Goal: Information Seeking & Learning: Check status

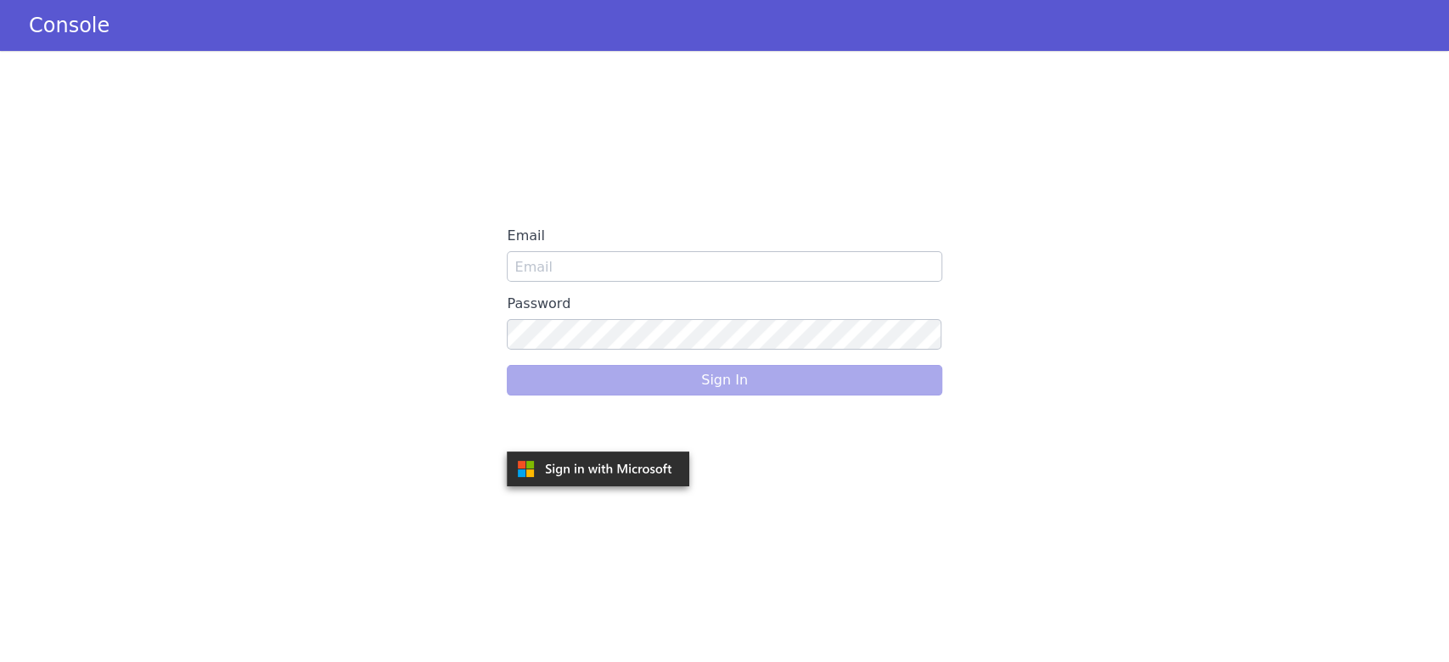
click at [854, 139] on div "Email Password Sign In" at bounding box center [724, 356] width 1449 height 611
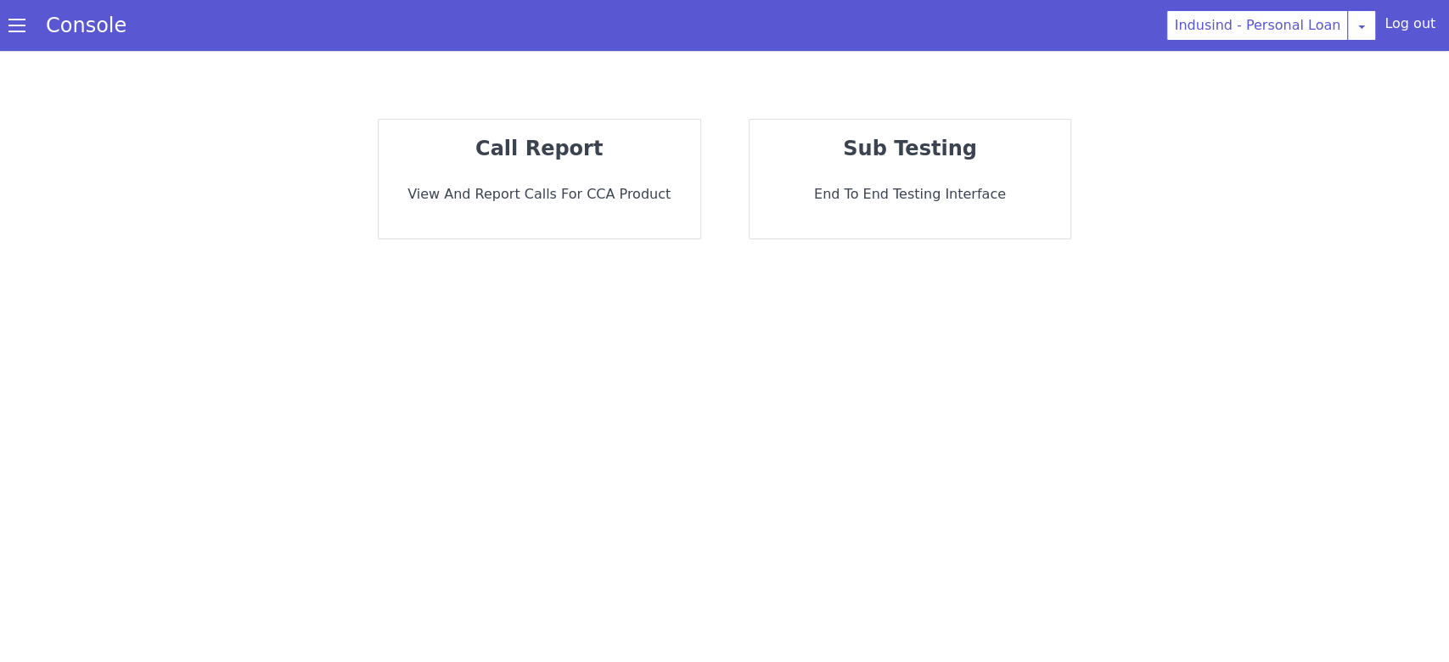
click at [583, 187] on p "View and report calls for CCA Product" at bounding box center [539, 194] width 294 height 20
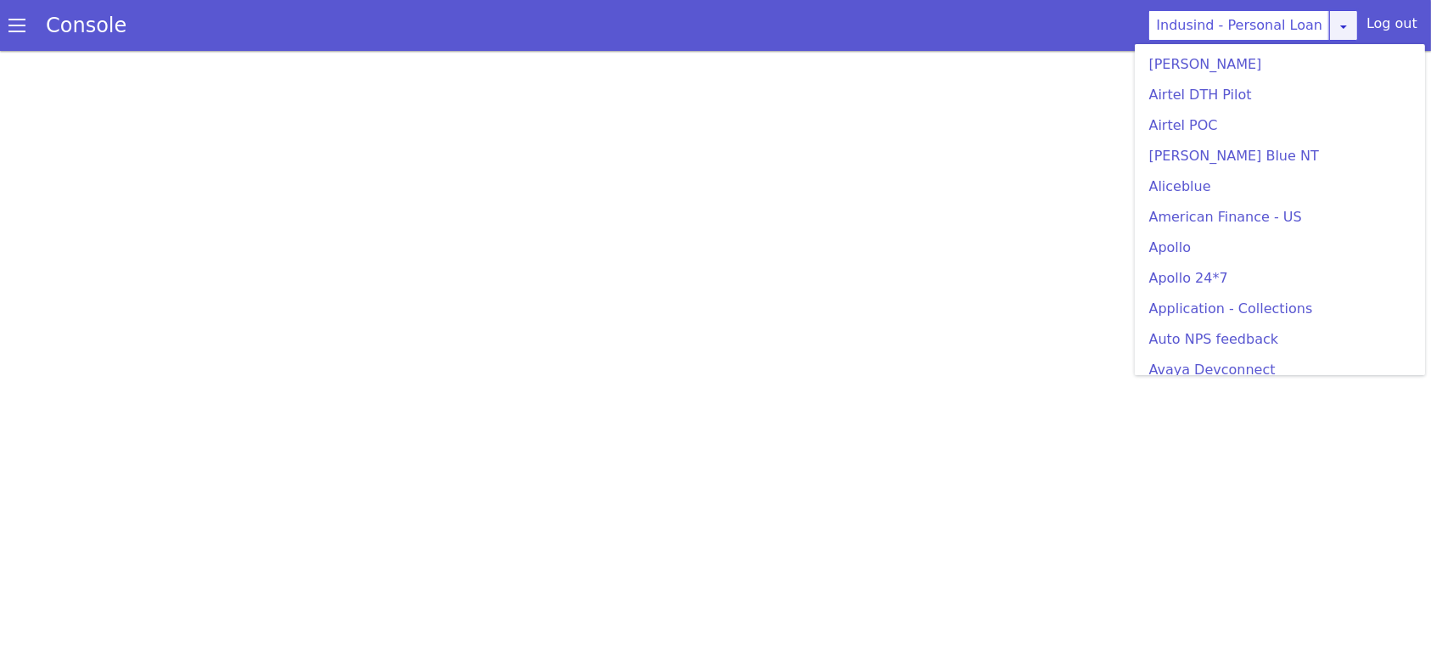
click at [1353, 35] on link at bounding box center [1343, 25] width 29 height 31
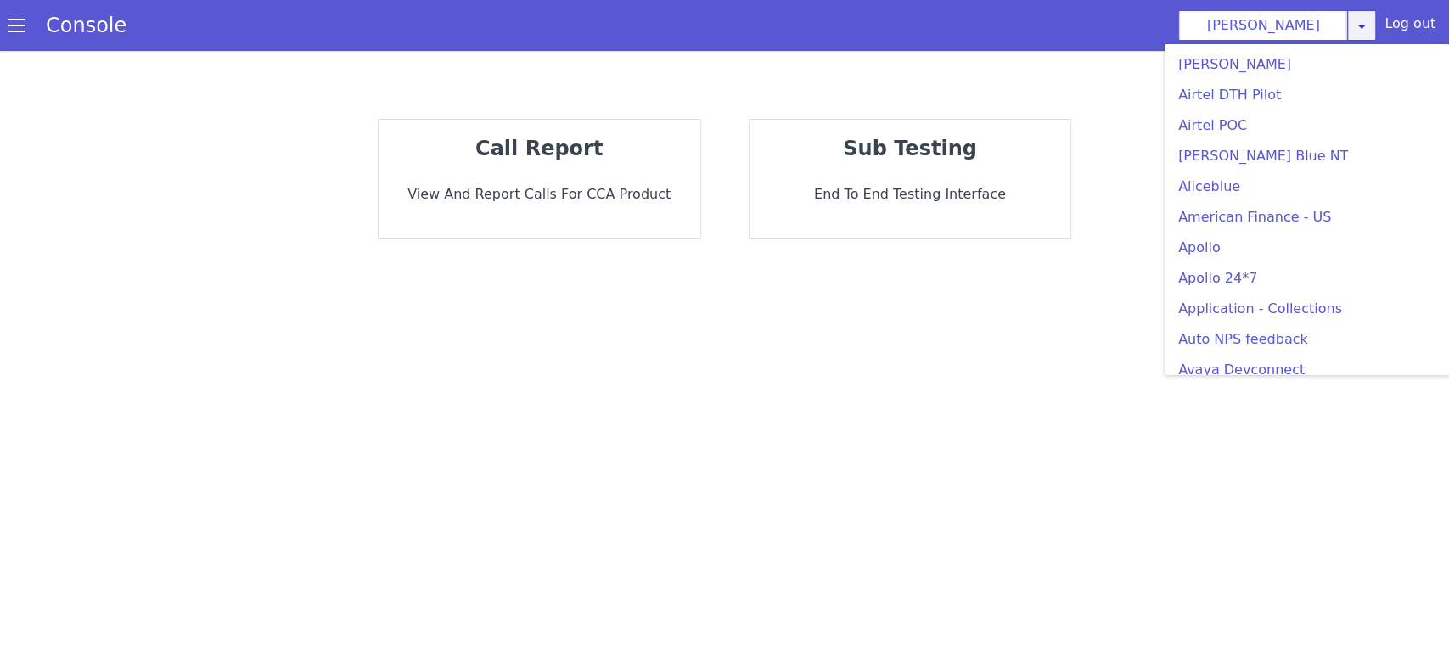
click at [1360, 24] on icon at bounding box center [1361, 27] width 14 height 14
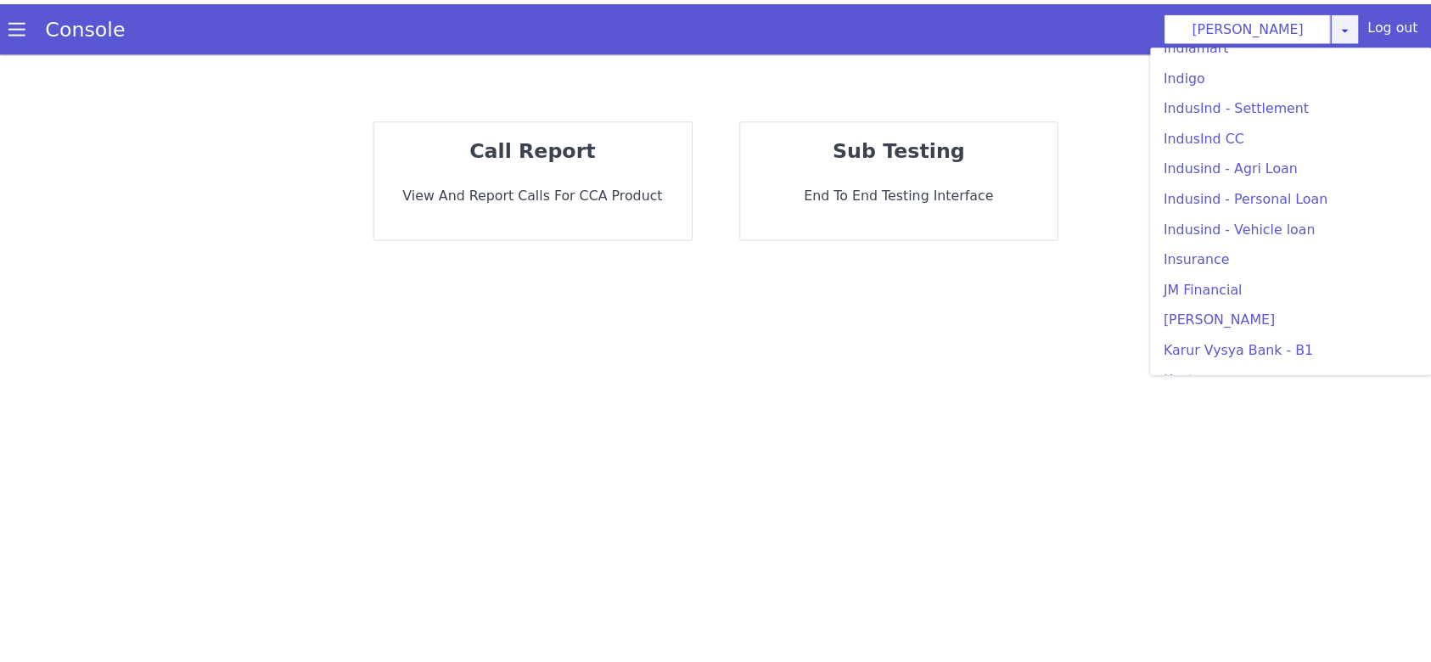
scroll to position [2156, 0]
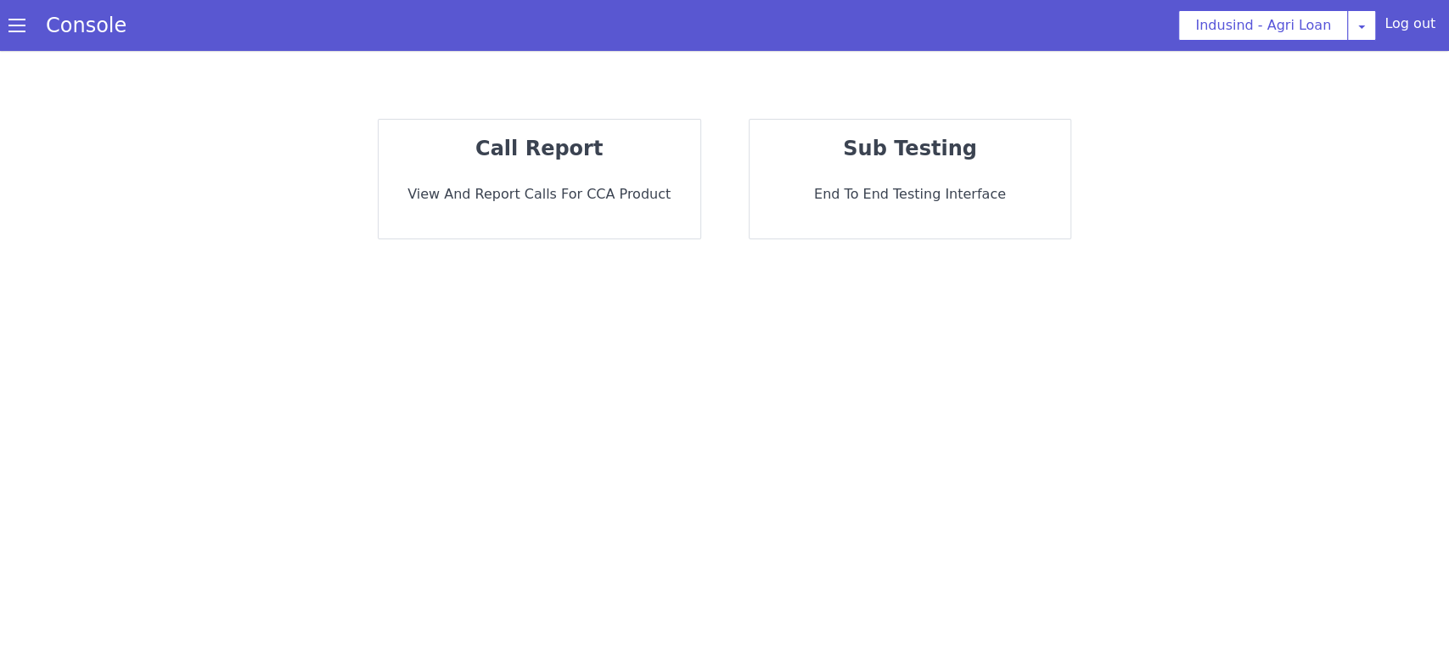
click at [564, 184] on p "View and report calls for CCA Product" at bounding box center [539, 194] width 294 height 20
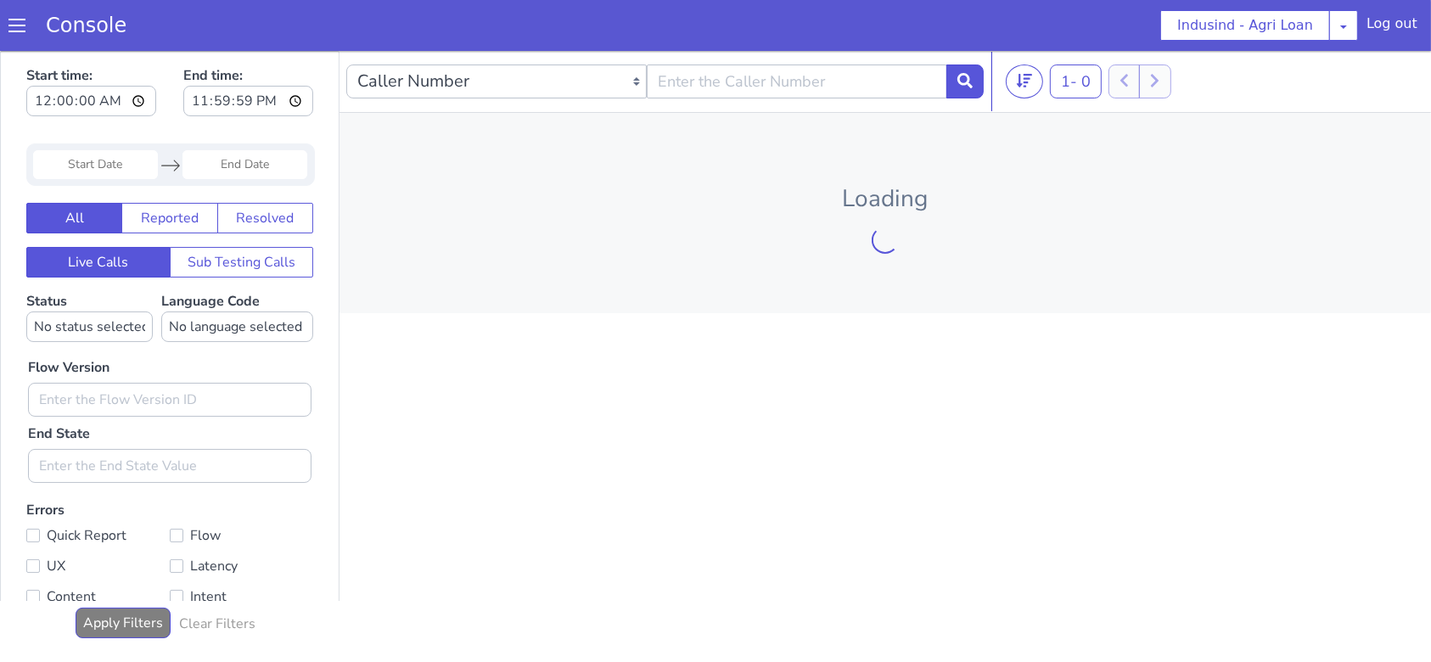
click at [1238, 78] on div "1 - 0 20 50 100" at bounding box center [1215, 81] width 418 height 34
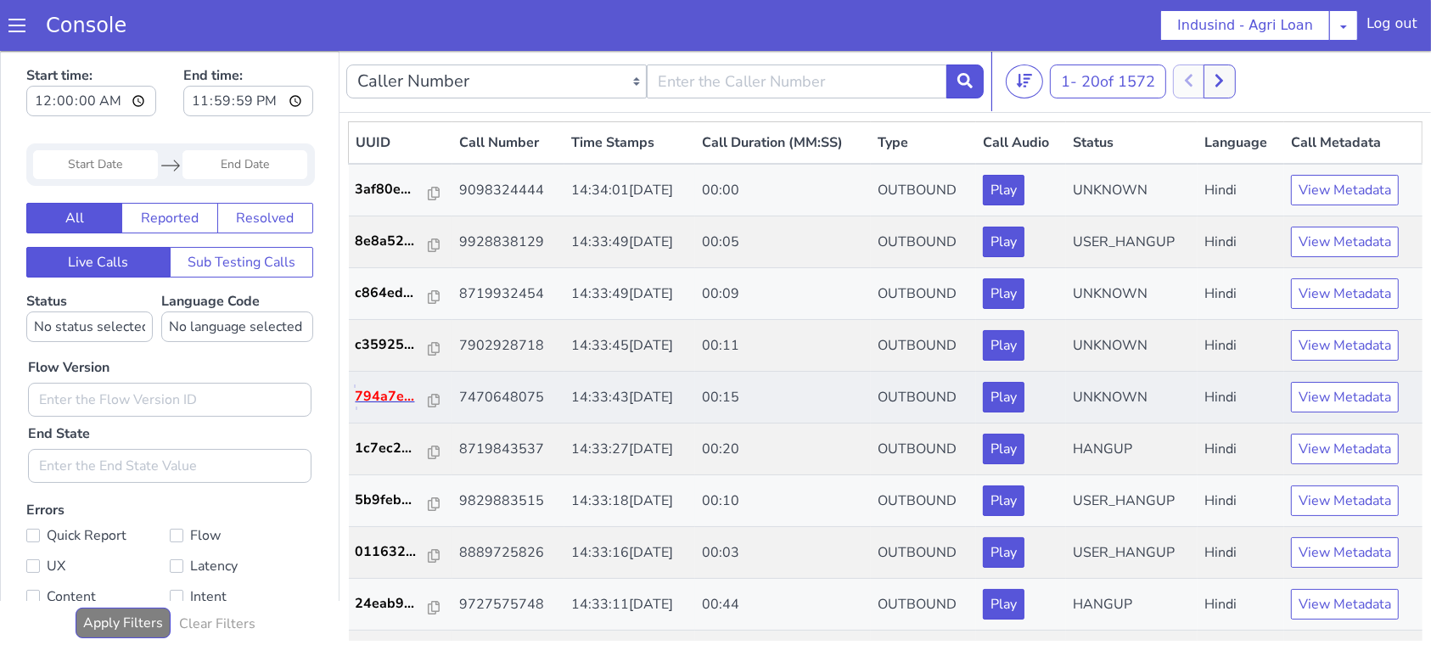
click at [394, 395] on p "794a7e..." at bounding box center [393, 395] width 74 height 20
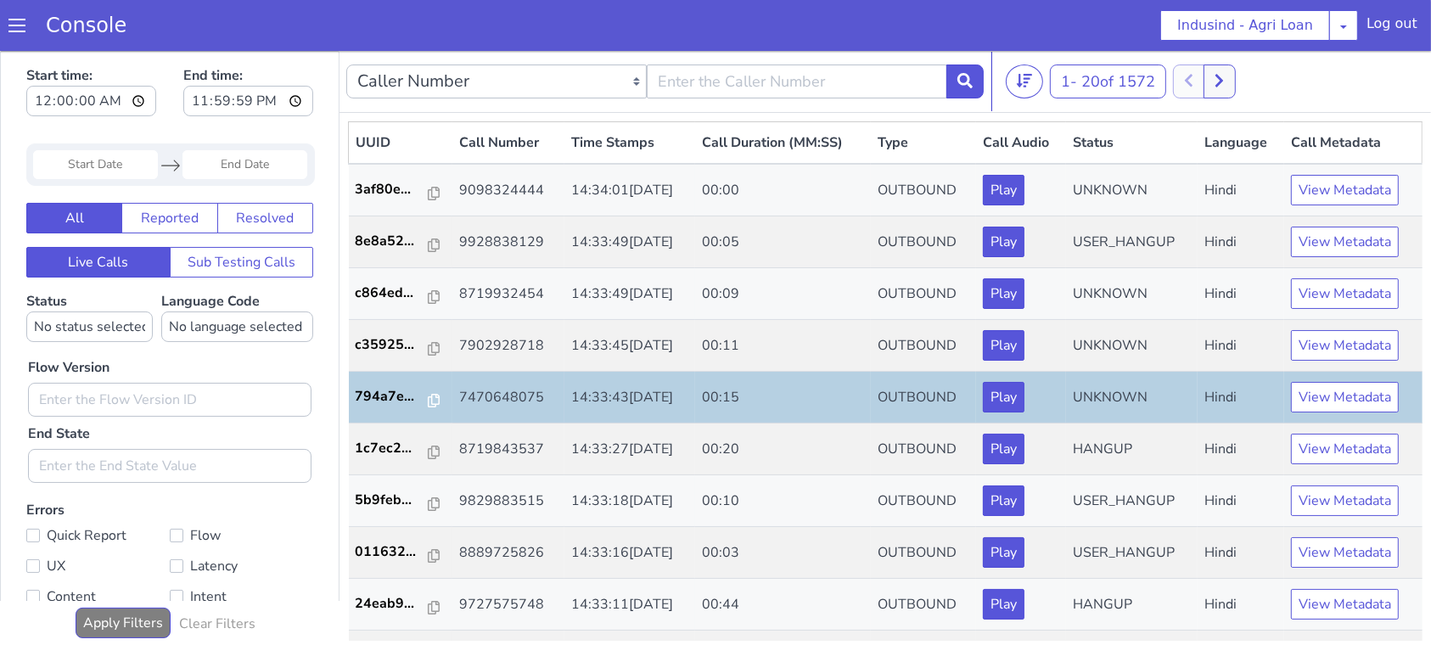
click at [480, 20] on section "Console Indusind - Agri Loan AO Smith Airtel DTH Pilot Airtel POC Alice Blue NT…" at bounding box center [715, 25] width 1431 height 51
click at [489, 20] on section "Console Indusind - Agri Loan AO Smith Airtel DTH Pilot Airtel POC Alice Blue NT…" at bounding box center [715, 25] width 1431 height 51
click at [360, 403] on p "794a7e..." at bounding box center [393, 395] width 74 height 20
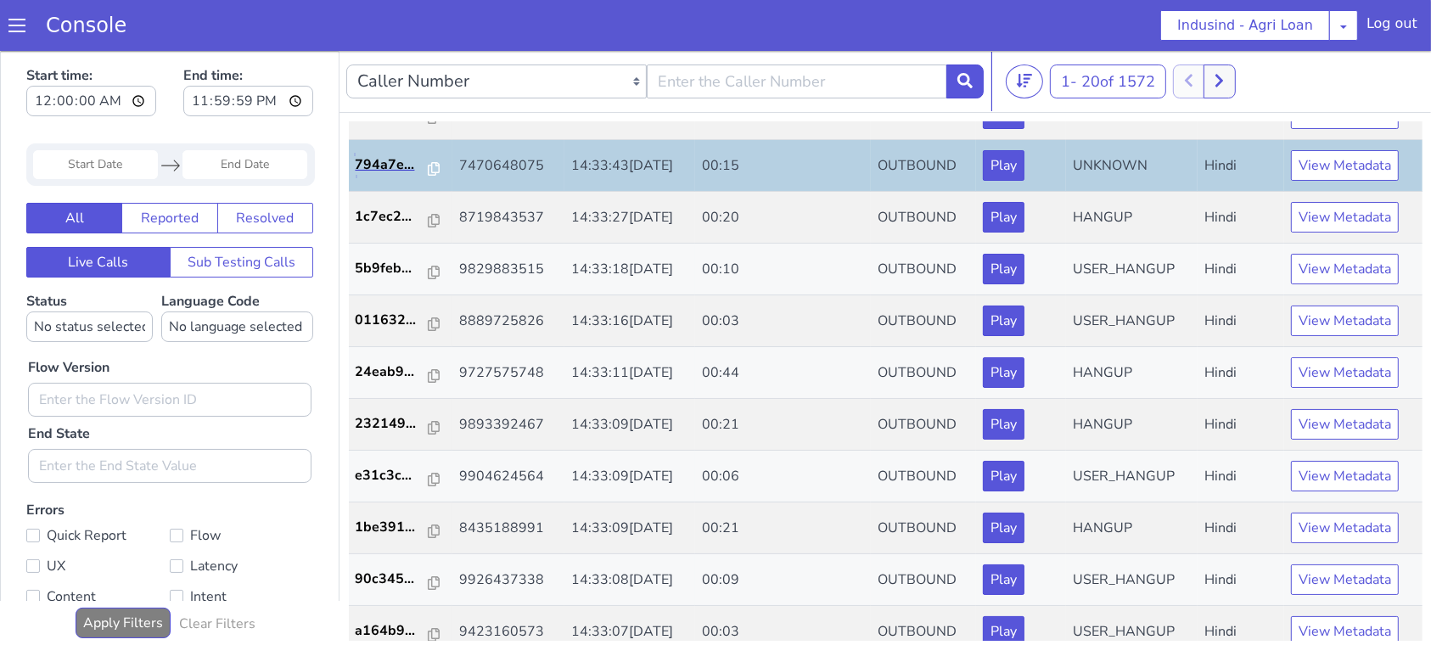
scroll to position [235, 0]
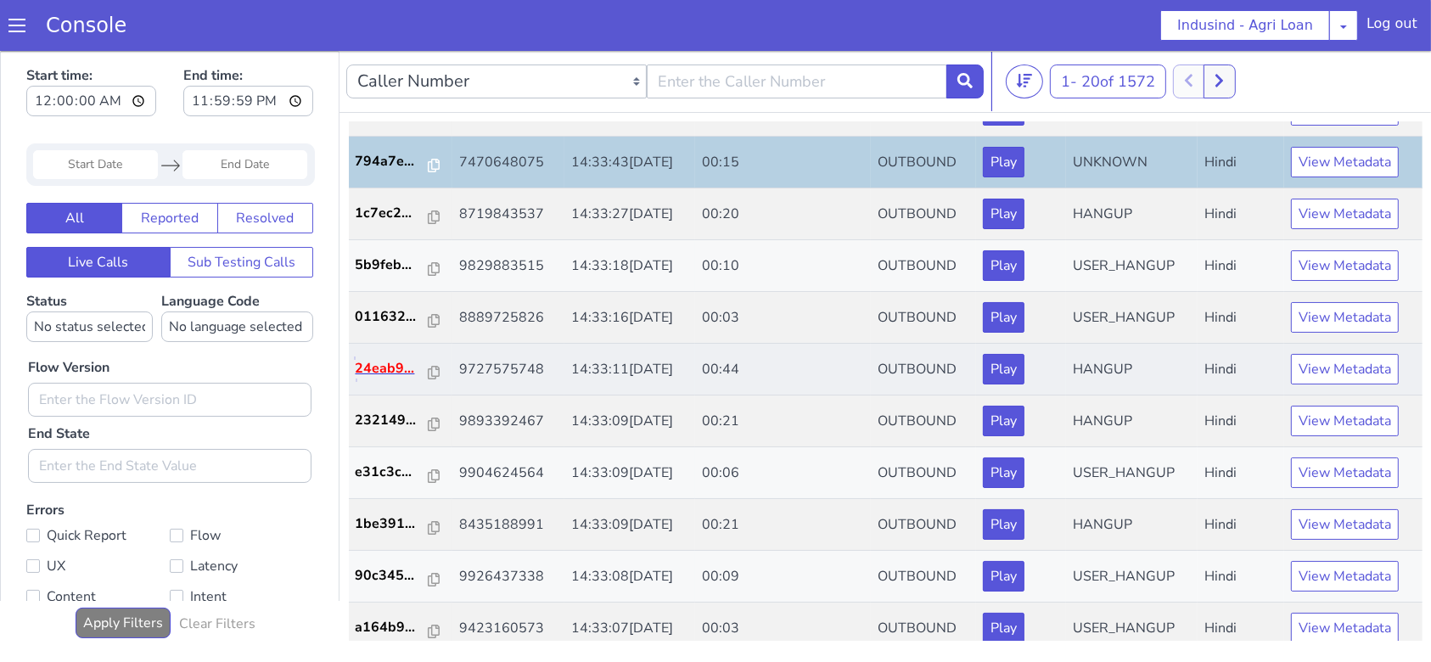
click at [380, 365] on p "24eab9..." at bounding box center [393, 367] width 74 height 20
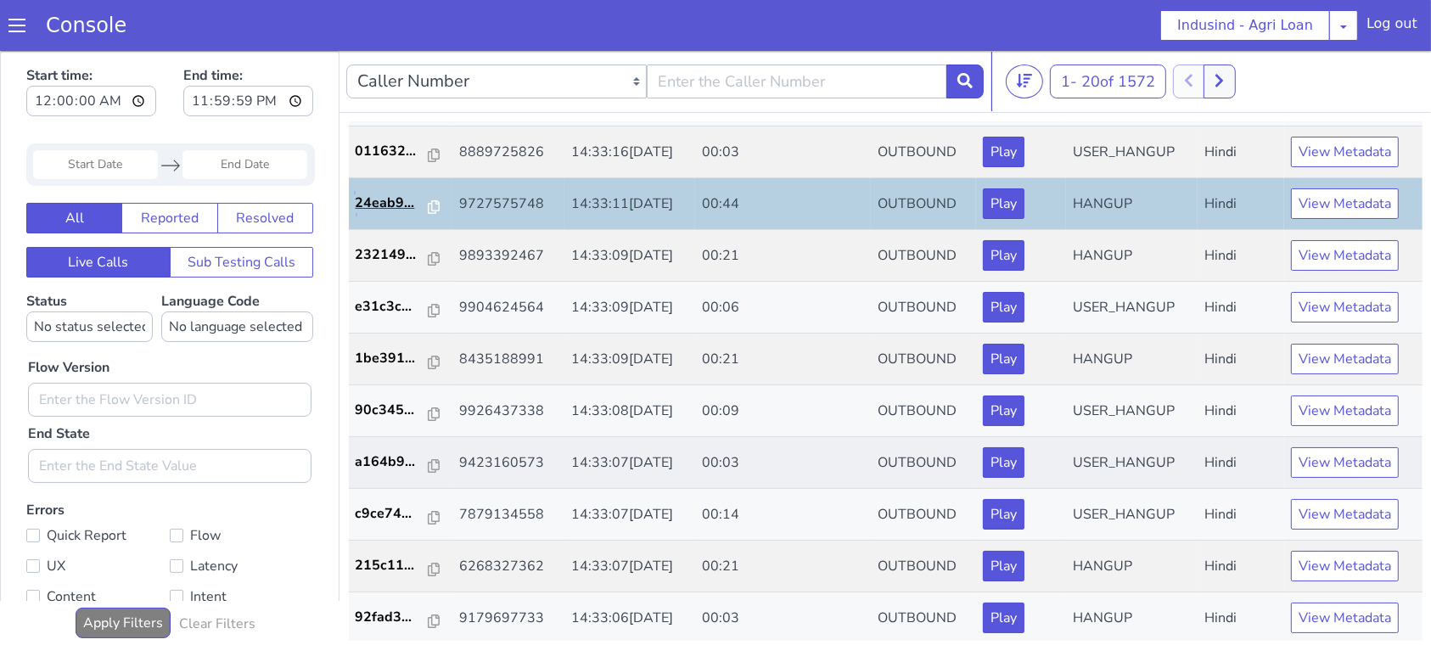
scroll to position [482, 0]
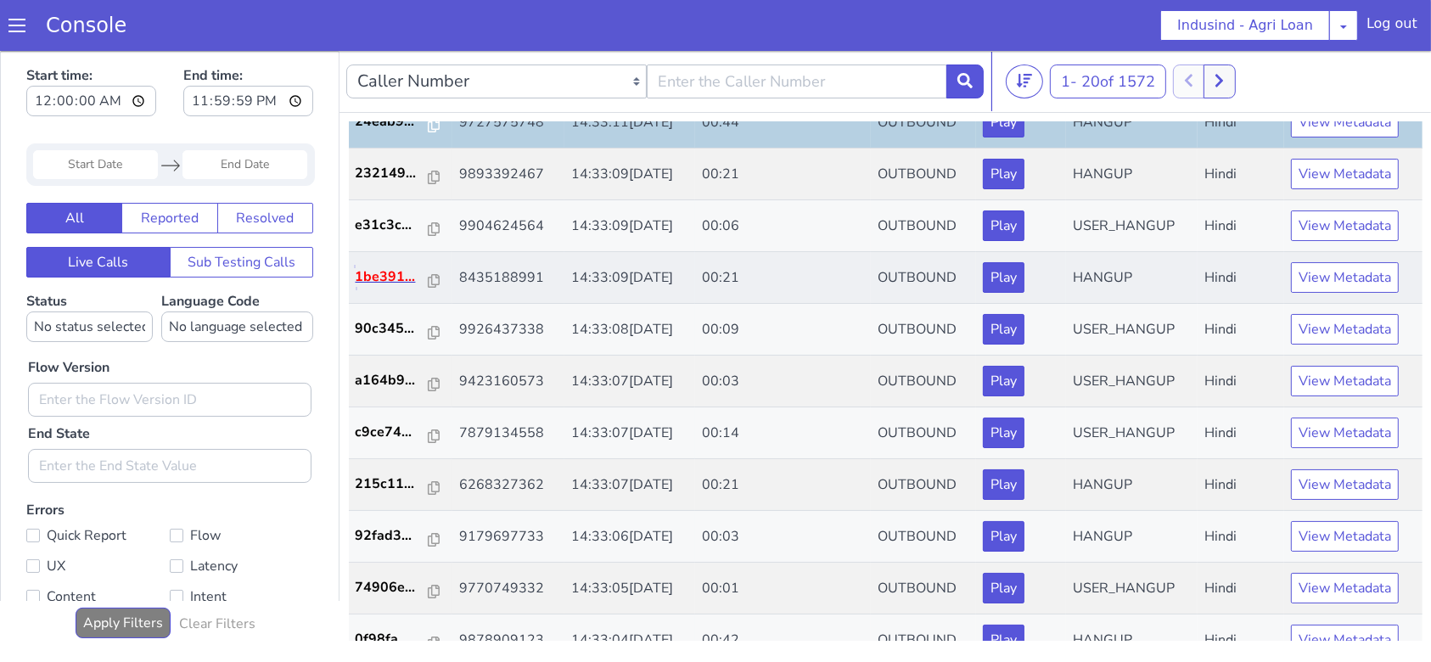
click at [382, 277] on p "1be391..." at bounding box center [393, 276] width 74 height 20
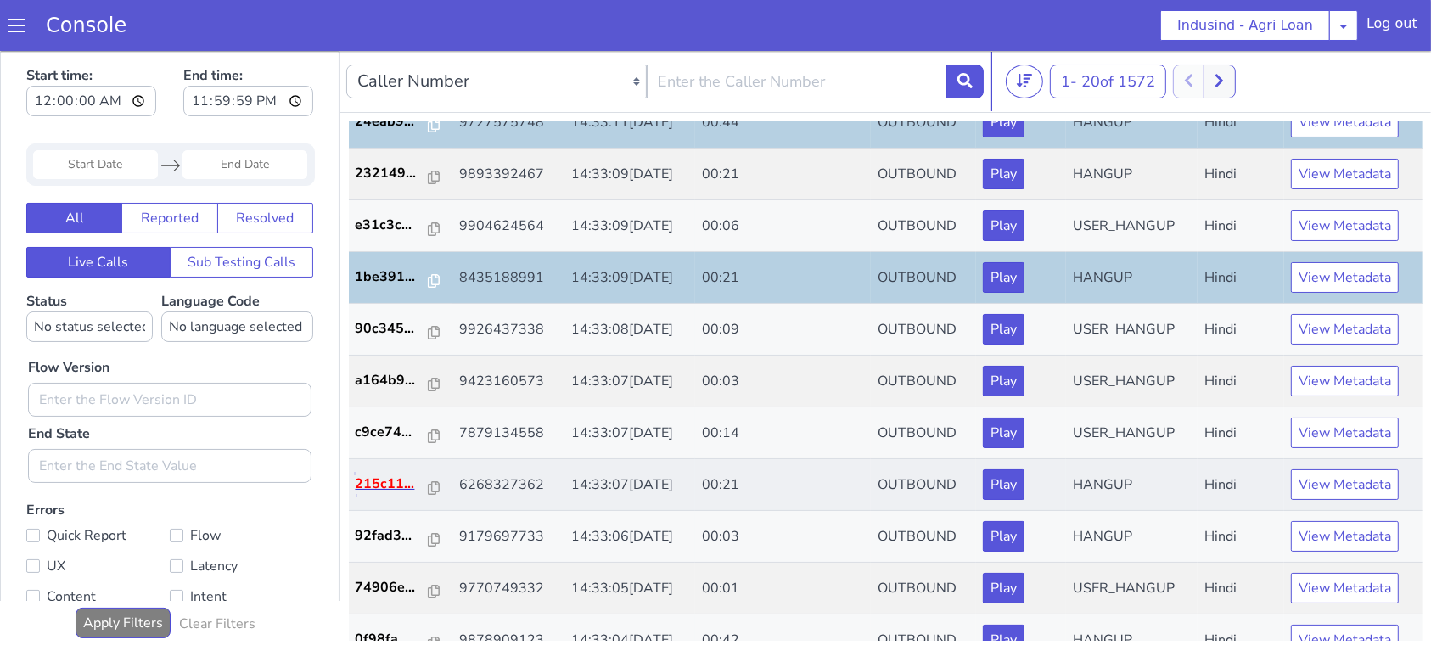
click at [373, 486] on p "215c11..." at bounding box center [393, 483] width 74 height 20
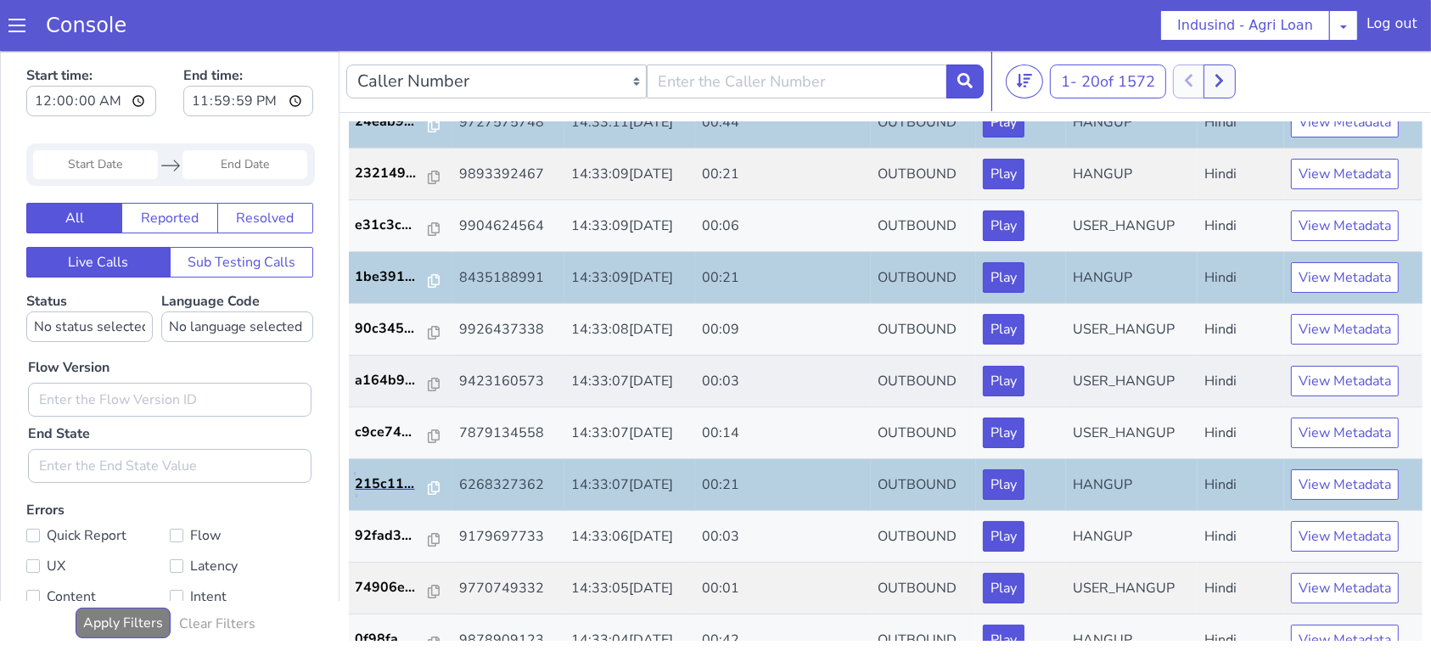
scroll to position [556, 0]
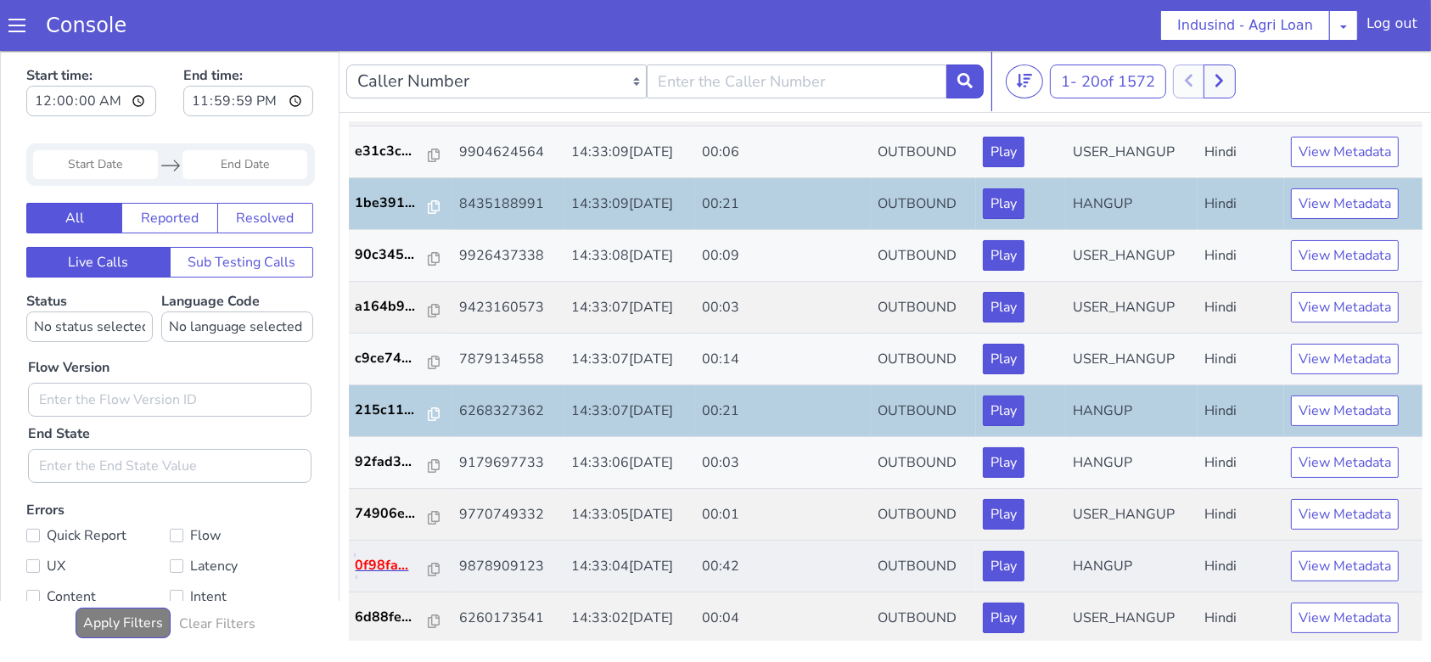
click at [373, 558] on p "0f98fa..." at bounding box center [393, 564] width 74 height 20
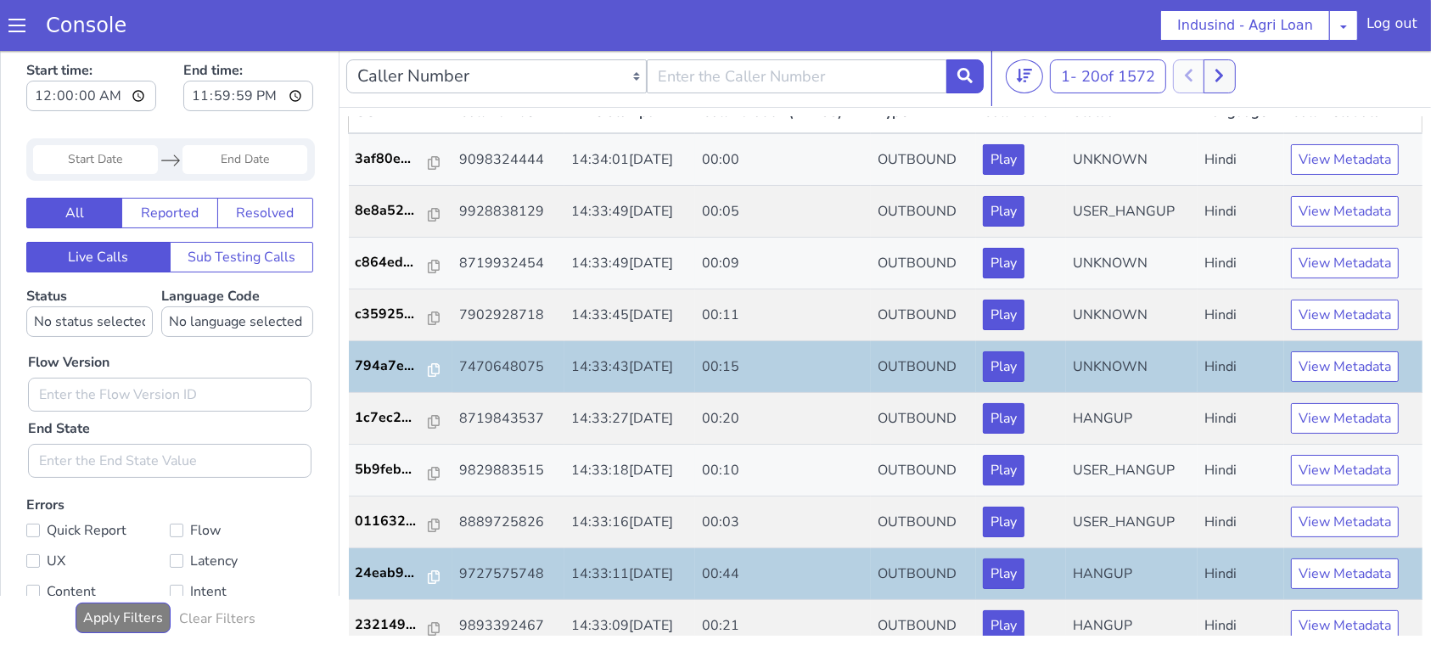
scroll to position [0, 0]
